Goal: Task Accomplishment & Management: Use online tool/utility

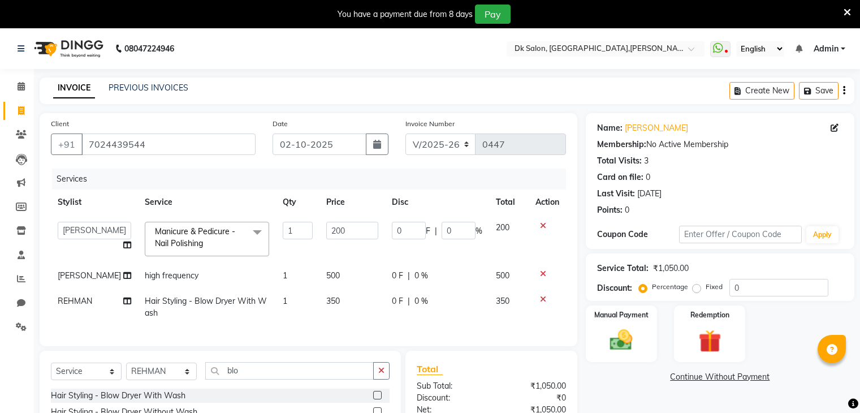
select select "8913"
select select "service"
select select "90540"
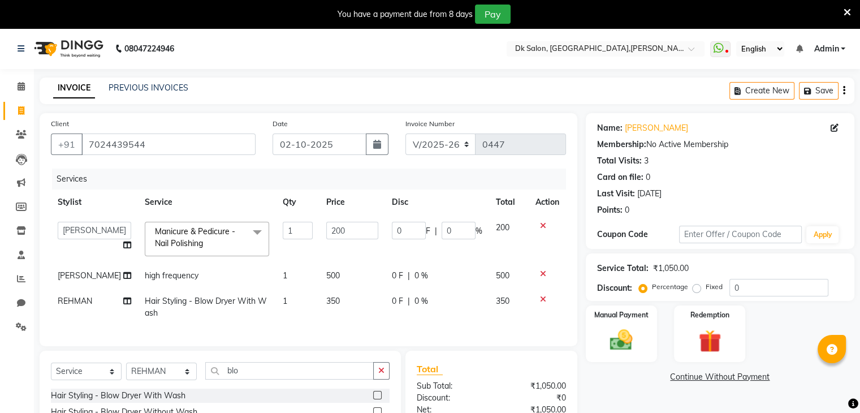
scroll to position [118, 0]
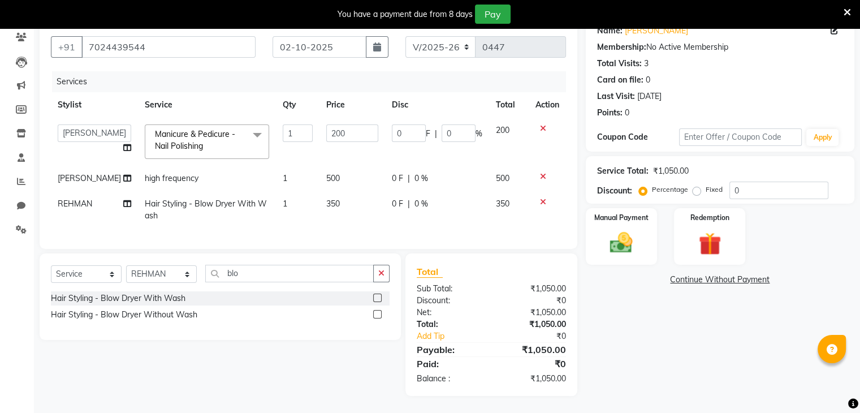
click at [540, 198] on icon at bounding box center [543, 202] width 6 height 8
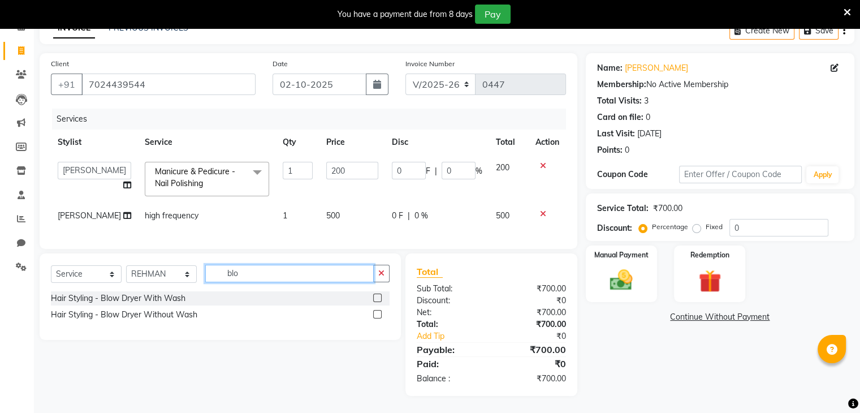
click at [253, 274] on input "blo" at bounding box center [289, 273] width 168 height 18
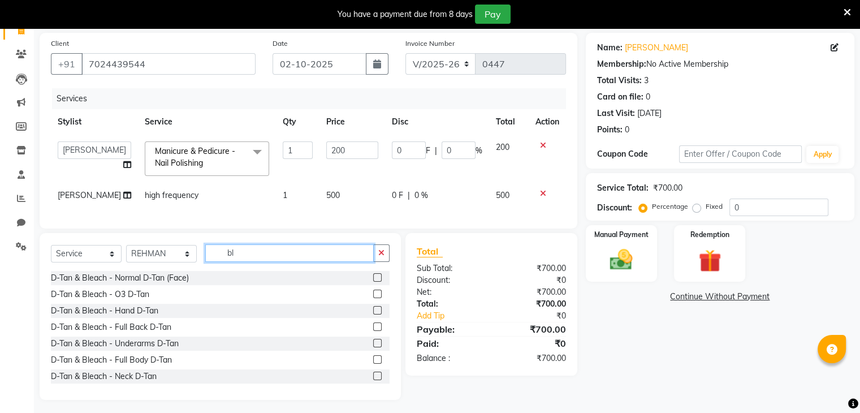
type input "b"
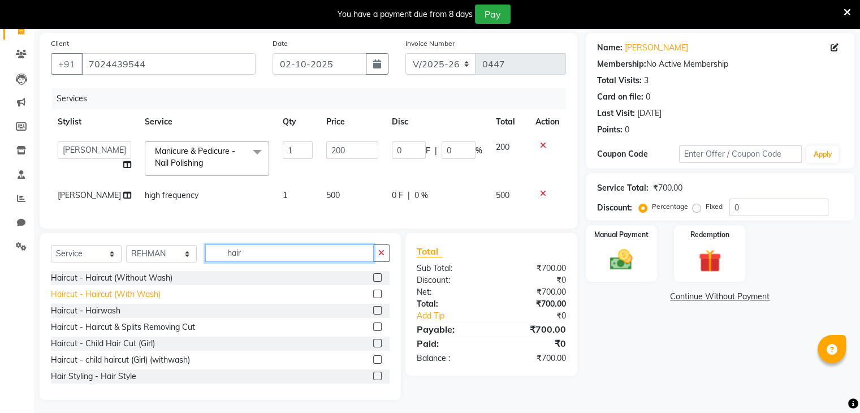
type input "hair"
click at [130, 300] on div "Haircut - Haircut (With Wash)" at bounding box center [106, 294] width 110 height 12
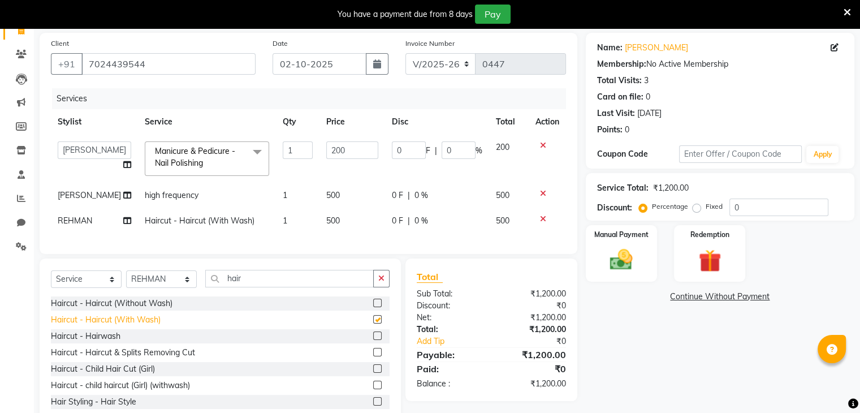
checkbox input "false"
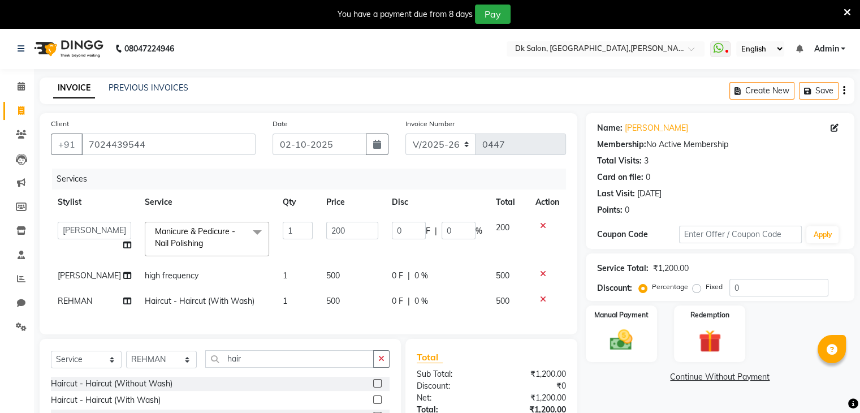
scroll to position [0, 0]
click at [617, 348] on img at bounding box center [621, 340] width 38 height 27
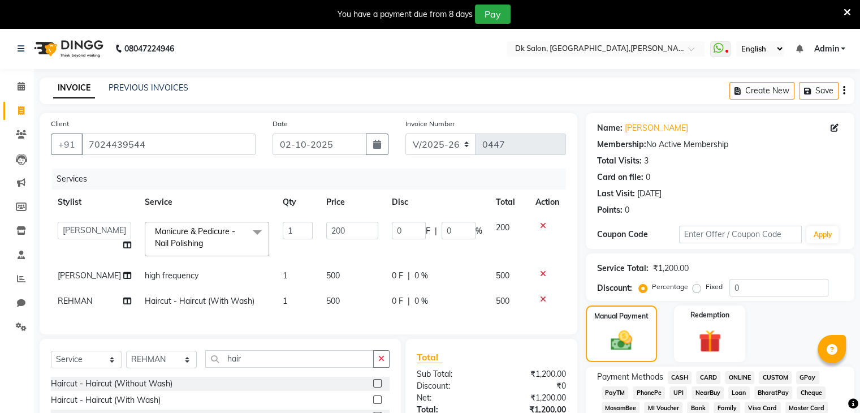
click at [737, 376] on span "ONLINE" at bounding box center [738, 377] width 29 height 13
click at [347, 229] on input "200" at bounding box center [352, 231] width 52 height 18
type input "2"
type input "100"
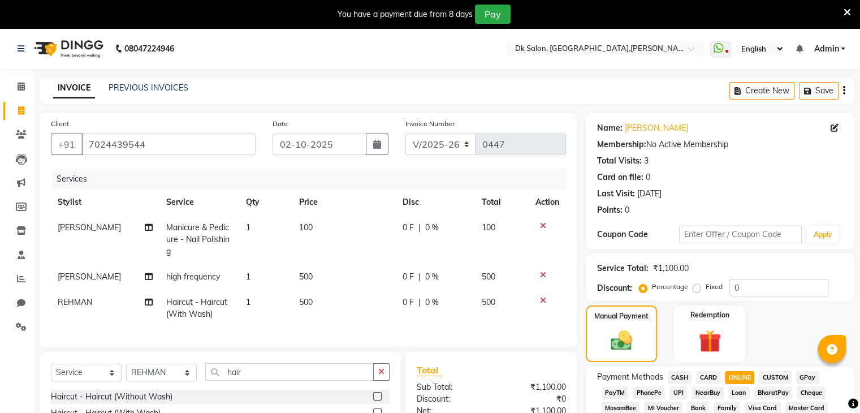
click at [500, 227] on td "100" at bounding box center [502, 239] width 54 height 49
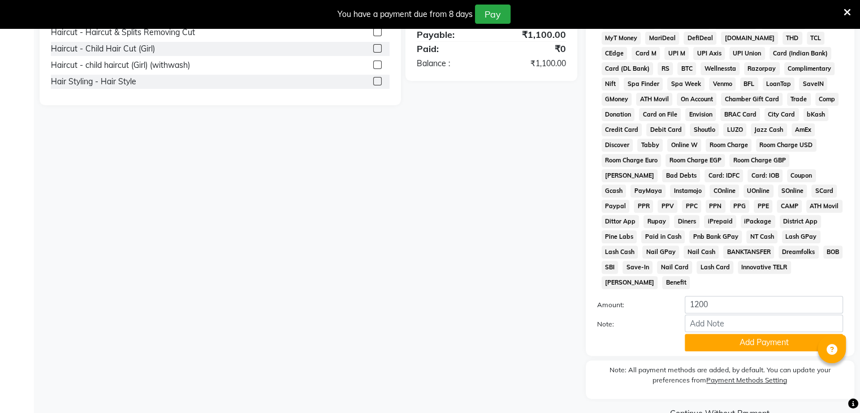
scroll to position [420, 0]
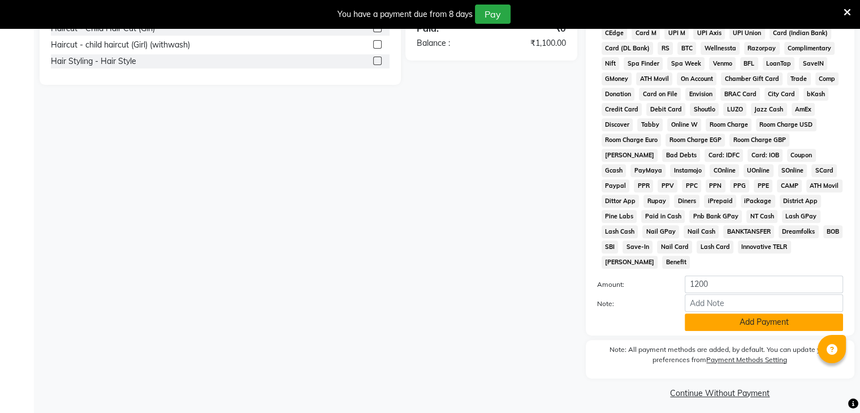
click at [783, 313] on button "Add Payment" at bounding box center [763, 322] width 158 height 18
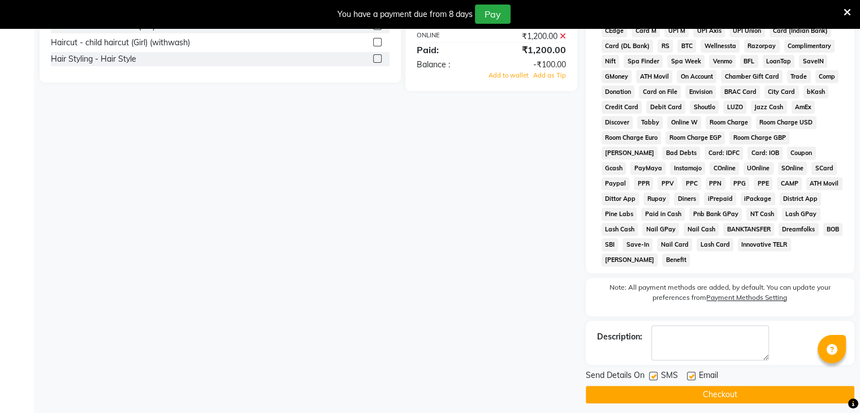
scroll to position [422, 0]
click at [753, 387] on button "Checkout" at bounding box center [719, 395] width 268 height 18
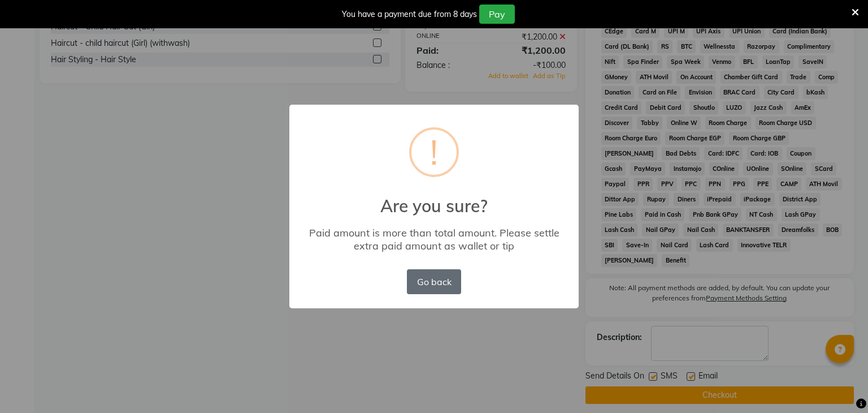
click at [429, 292] on button "Go back" at bounding box center [434, 281] width 54 height 25
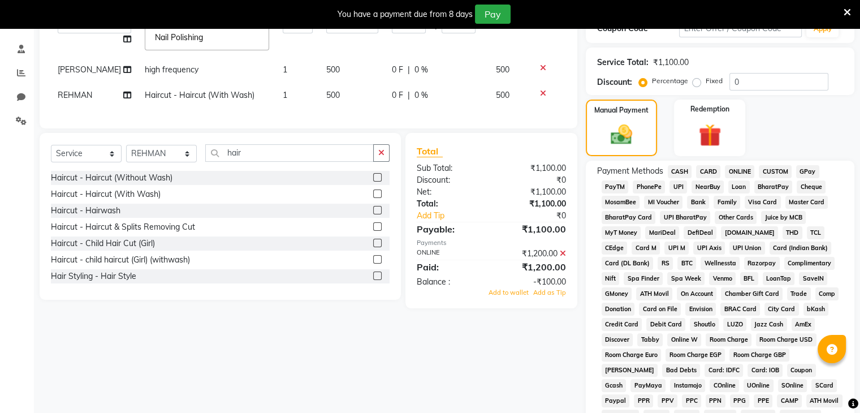
scroll to position [206, 0]
click at [562, 257] on icon at bounding box center [562, 253] width 6 height 8
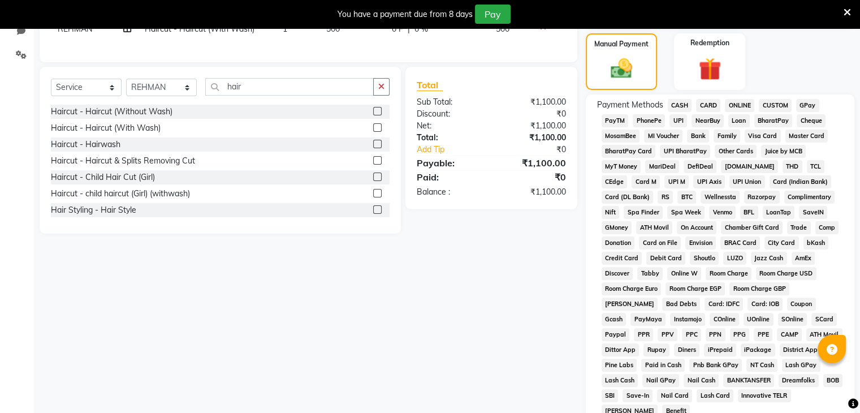
scroll to position [271, 0]
click at [744, 106] on span "ONLINE" at bounding box center [738, 105] width 29 height 13
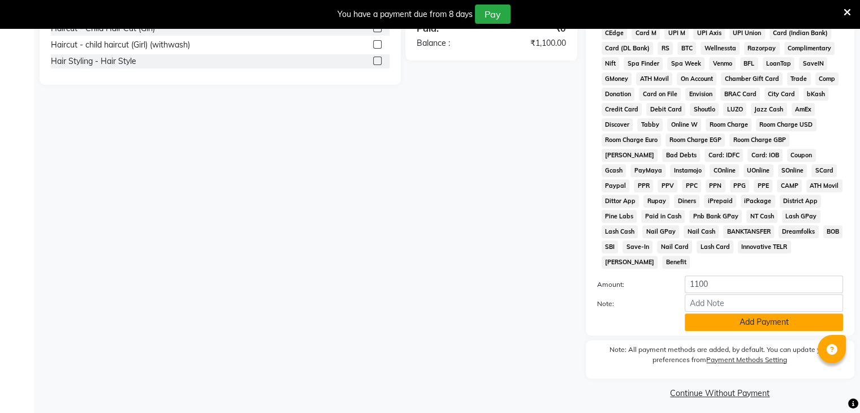
click at [778, 314] on button "Add Payment" at bounding box center [763, 322] width 158 height 18
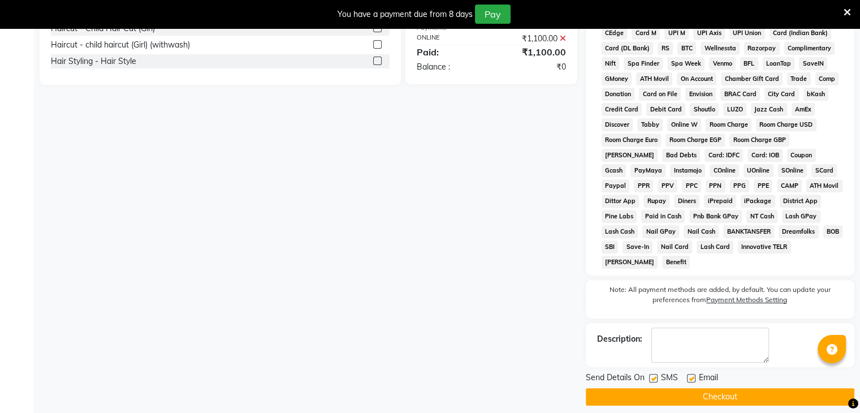
click at [776, 396] on button "Checkout" at bounding box center [719, 397] width 268 height 18
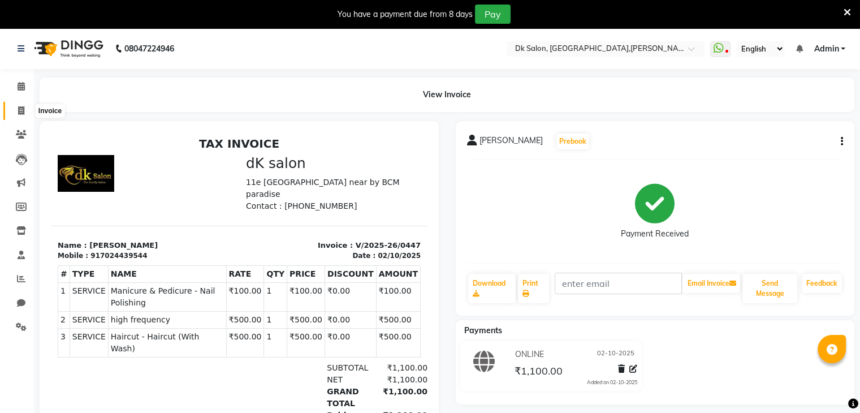
click at [23, 109] on icon at bounding box center [21, 110] width 6 height 8
select select "service"
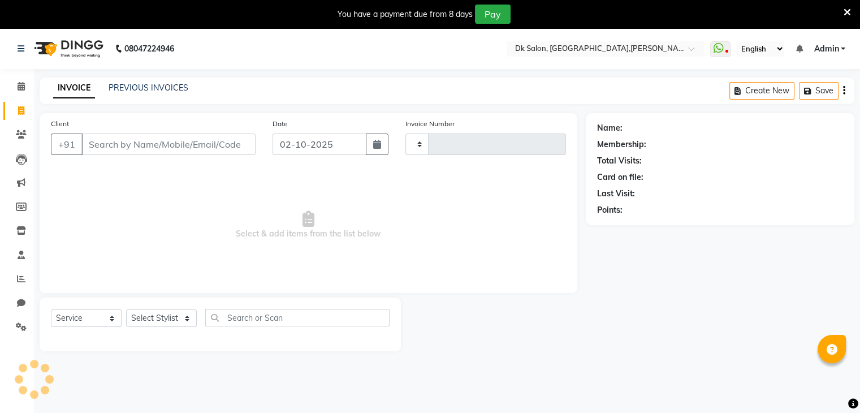
type input "0448"
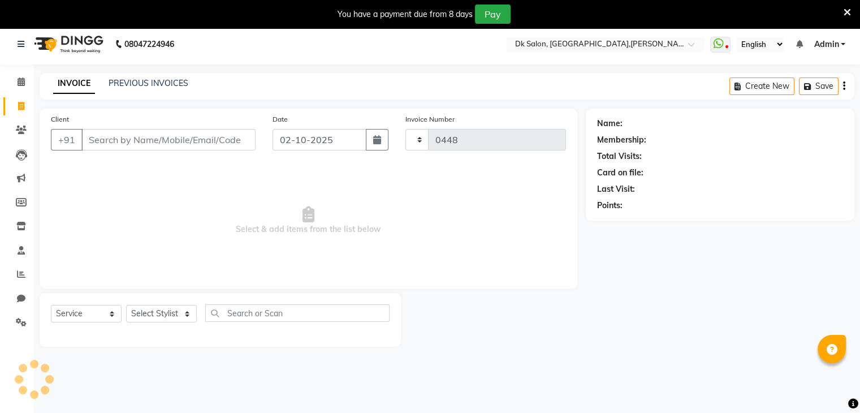
select select "8913"
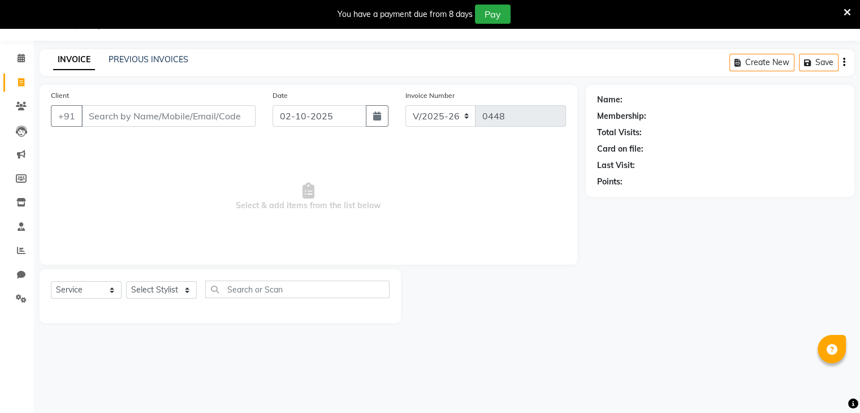
click at [125, 120] on input "Client" at bounding box center [168, 115] width 174 height 21
